Goal: Information Seeking & Learning: Learn about a topic

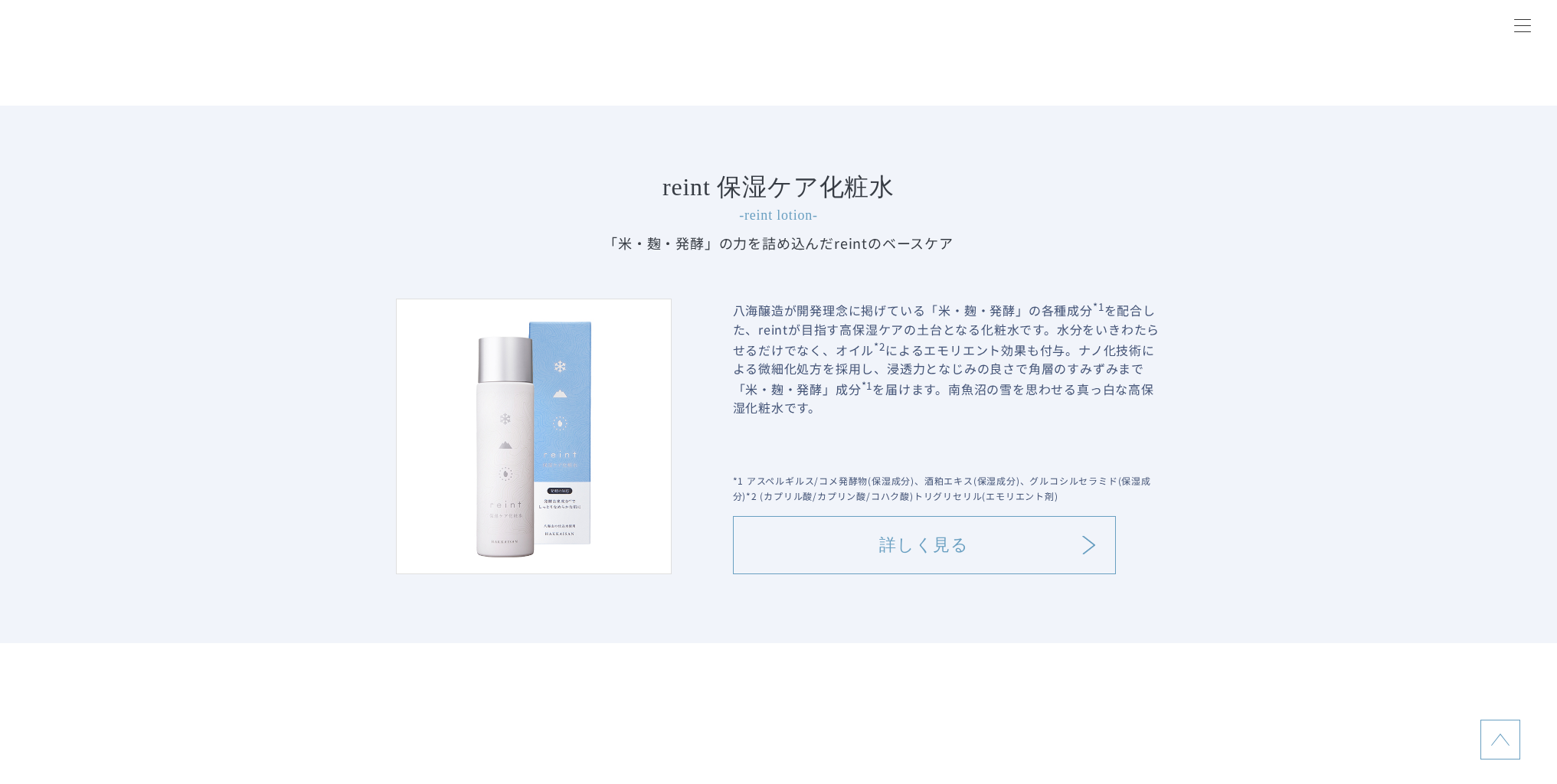
scroll to position [1729, 0]
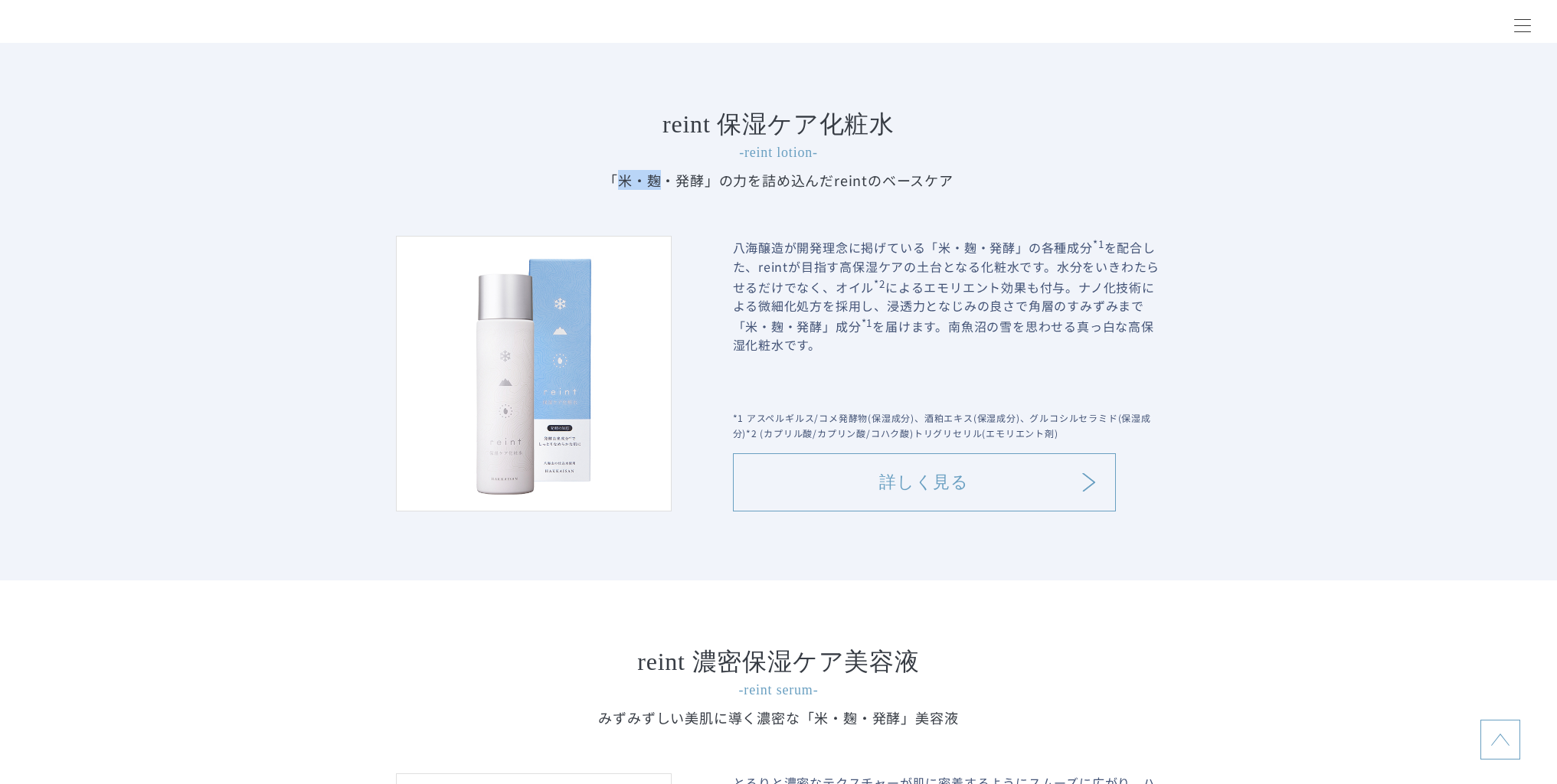
copy p "米・麹"
drag, startPoint x: 622, startPoint y: 184, endPoint x: 665, endPoint y: 188, distance: 43.2
click at [665, 188] on p "「米・麹・発酵」の力を詰め込んだ reintのベースケア" at bounding box center [778, 179] width 766 height 20
copy h4 "保湿ケア化粧水"
drag, startPoint x: 733, startPoint y: 128, endPoint x: 921, endPoint y: 115, distance: 188.4
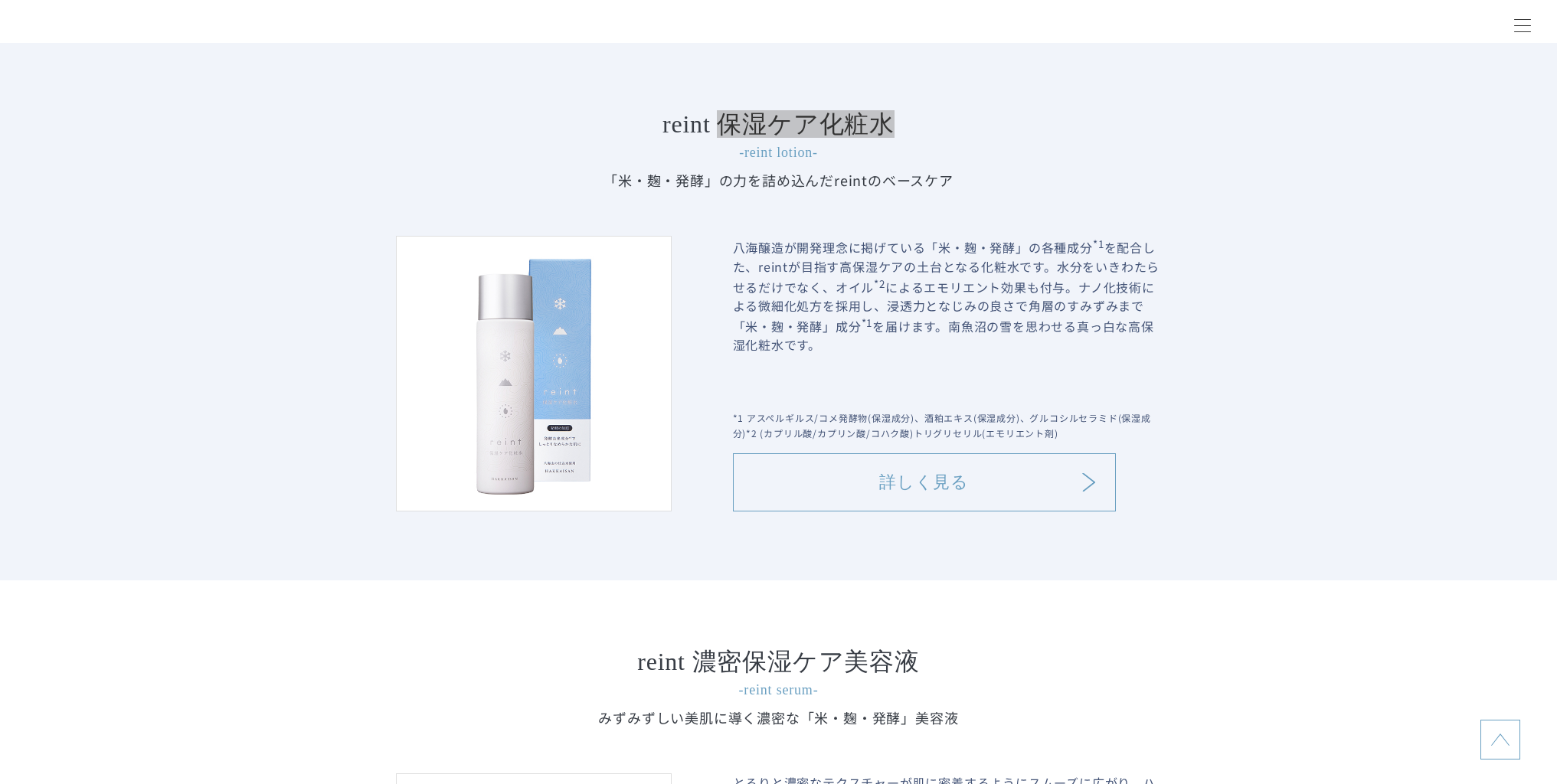
click at [921, 115] on h4 "reint 保湿ケア化粧水 -reint lotion-" at bounding box center [778, 137] width 766 height 51
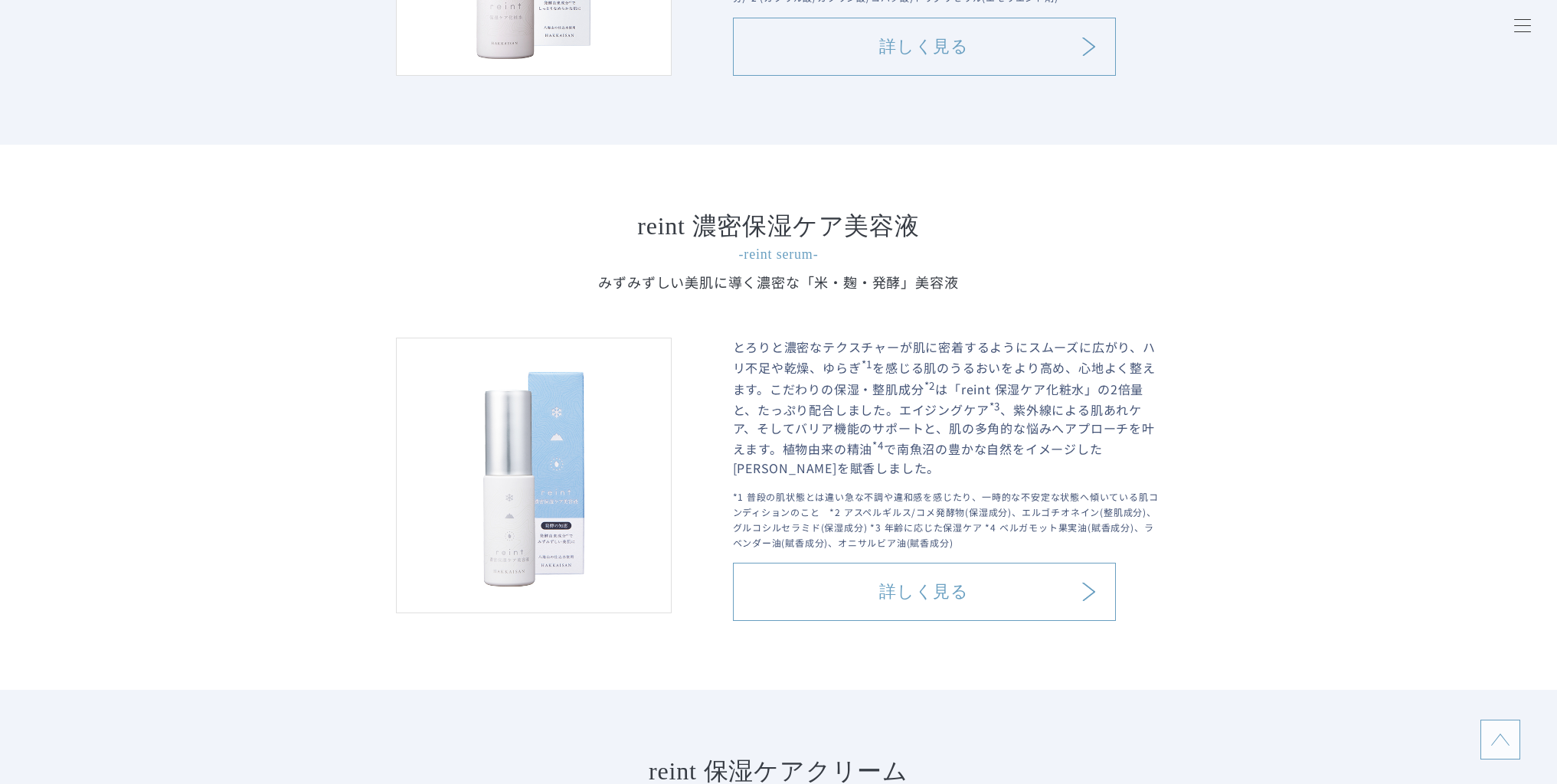
scroll to position [2280, 0]
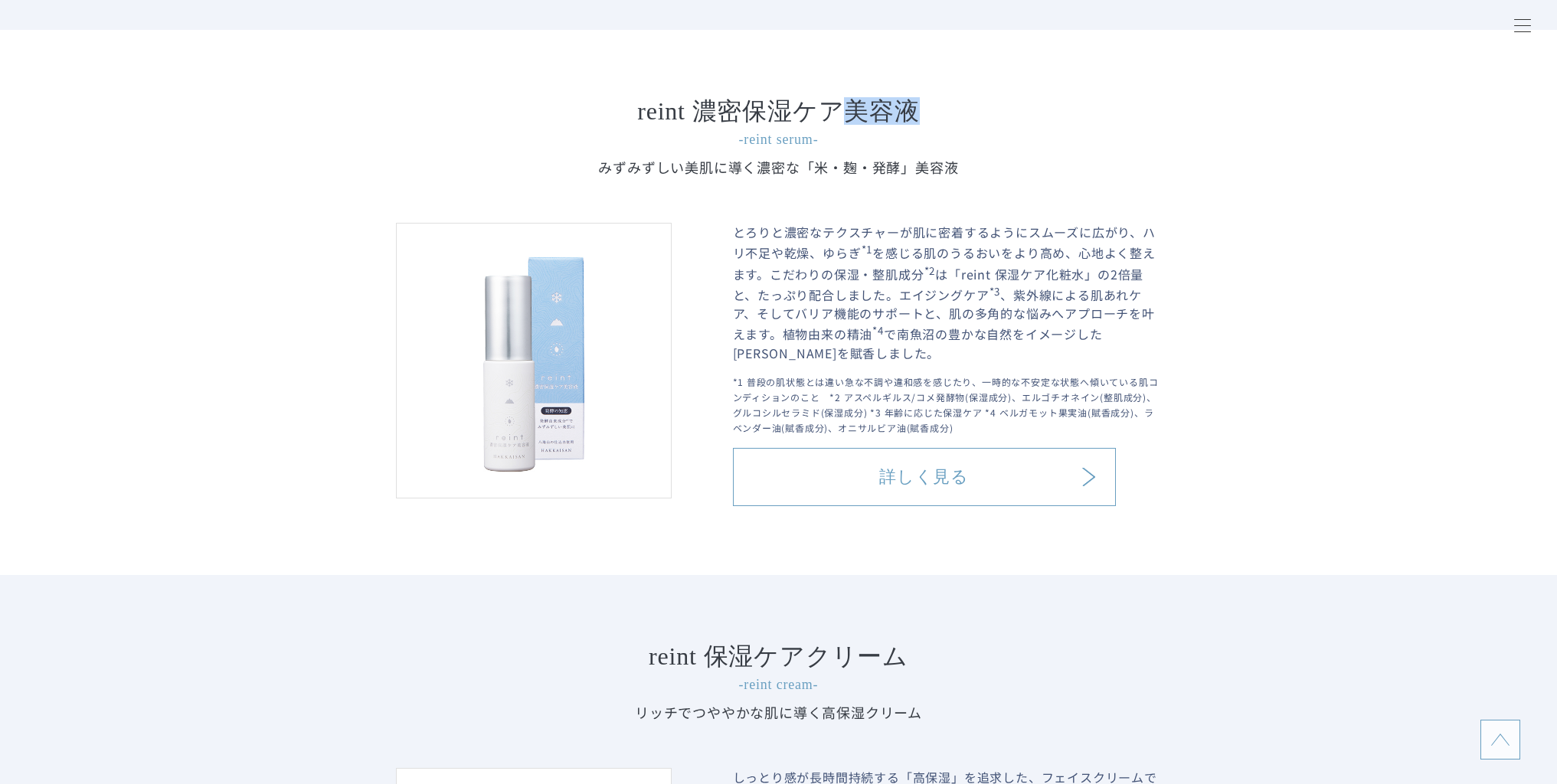
drag, startPoint x: 858, startPoint y: 113, endPoint x: 935, endPoint y: 108, distance: 77.2
click at [935, 108] on h4 "reint 濃密保湿ケア美容液 -reint serum-" at bounding box center [778, 124] width 766 height 51
copy h4 "保湿ケア美容液"
drag, startPoint x: 751, startPoint y: 115, endPoint x: 947, endPoint y: 110, distance: 196.1
click at [947, 110] on h4 "reint 濃密保湿ケア美容液 -reint serum-" at bounding box center [778, 124] width 766 height 51
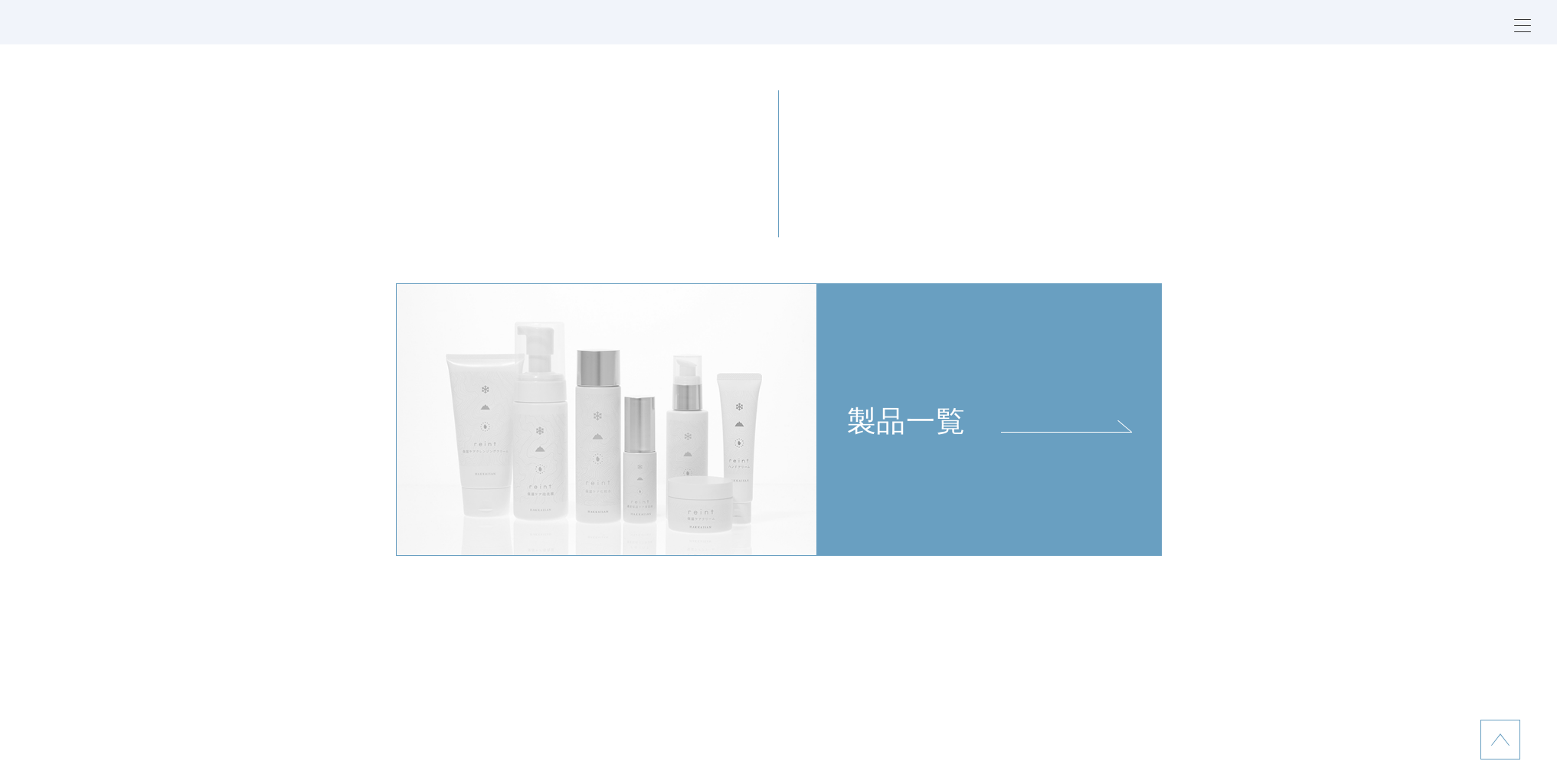
scroll to position [3549, 0]
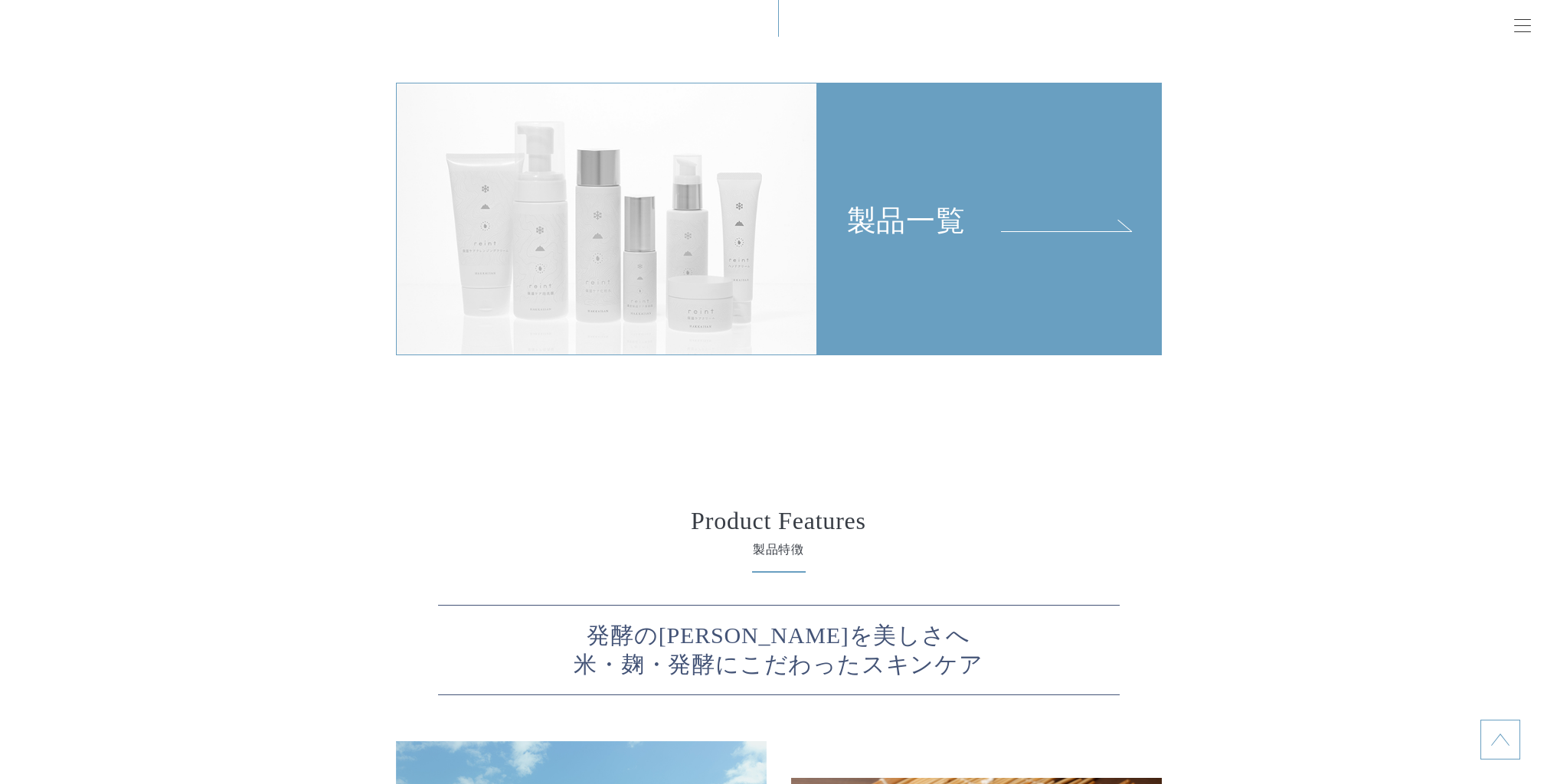
click at [992, 254] on link "製品一覧" at bounding box center [989, 219] width 344 height 274
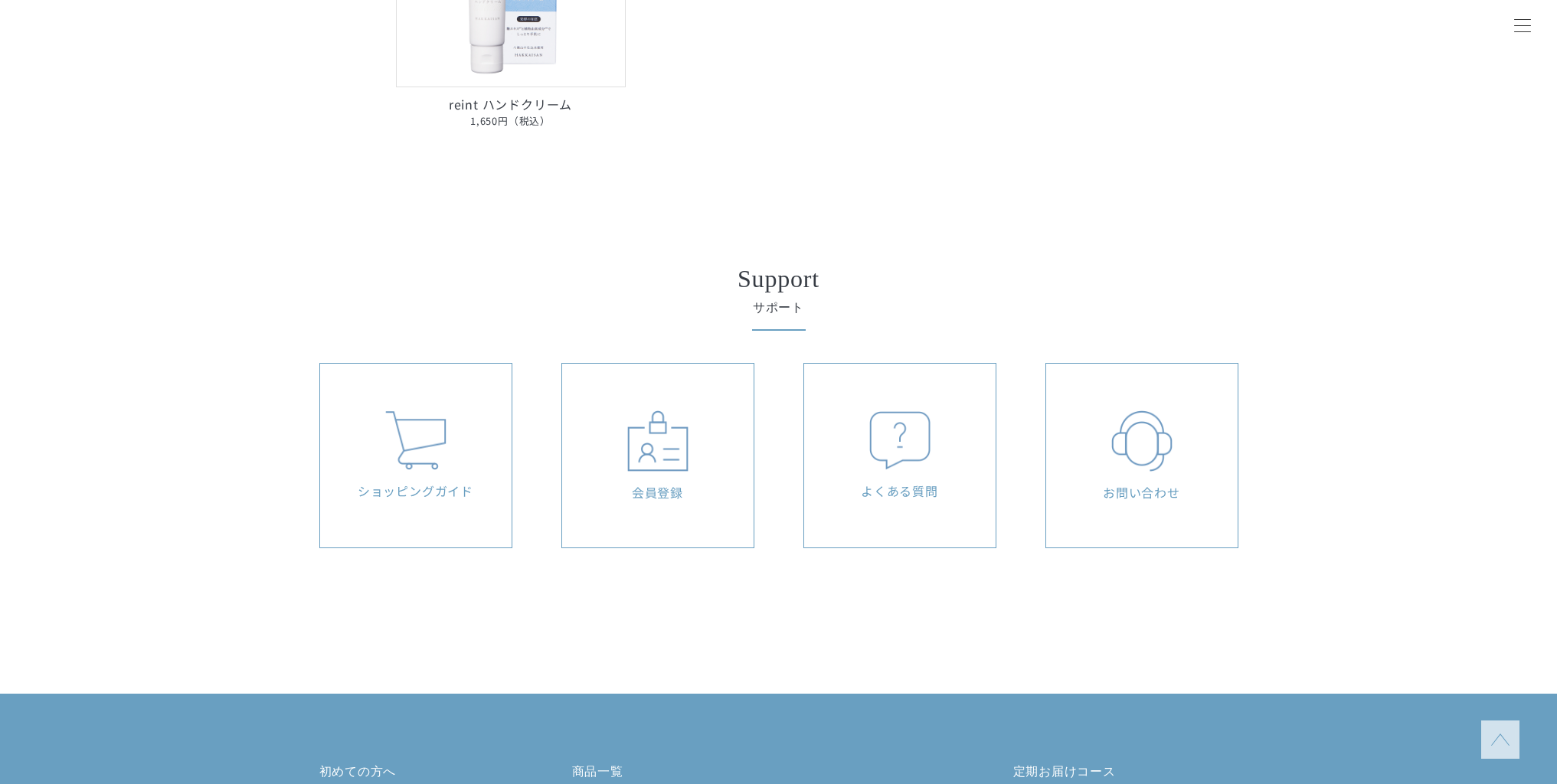
scroll to position [1486, 0]
